Goal: Task Accomplishment & Management: Manage account settings

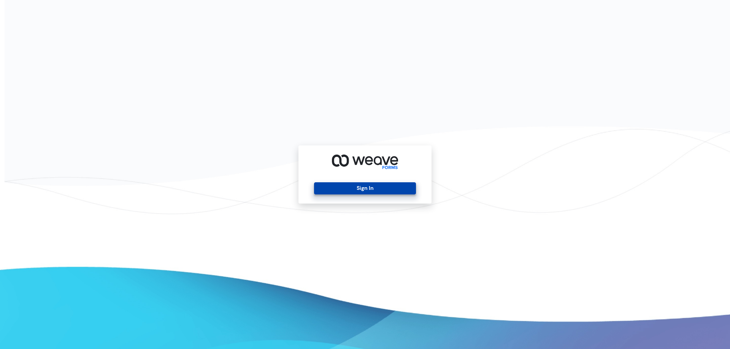
click at [371, 191] on button "Sign In" at bounding box center [365, 188] width 102 height 12
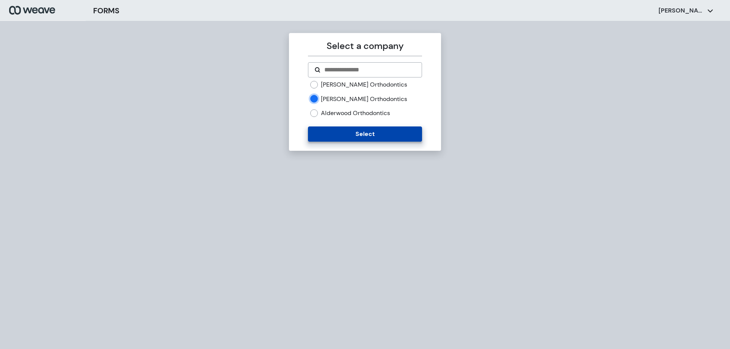
click at [352, 136] on button "Select" at bounding box center [365, 134] width 114 height 15
